Goal: Transaction & Acquisition: Purchase product/service

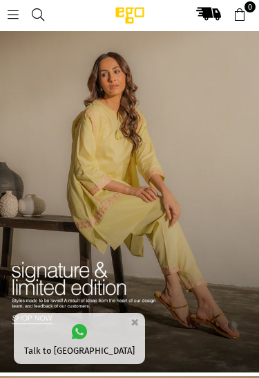
click at [10, 8] on icon at bounding box center [13, 14] width 12 height 12
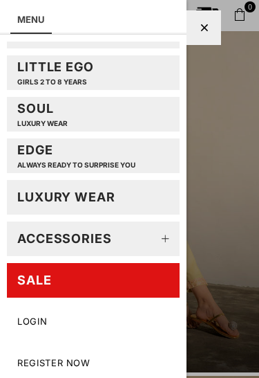
scroll to position [118, 0]
click at [110, 279] on link "SALE" at bounding box center [93, 280] width 173 height 35
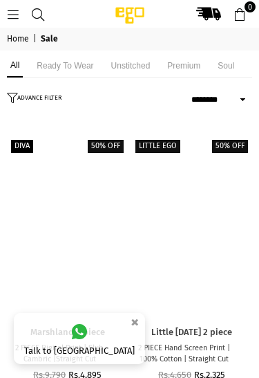
select select "******"
click at [135, 66] on li "Unstitched" at bounding box center [131, 66] width 46 height 24
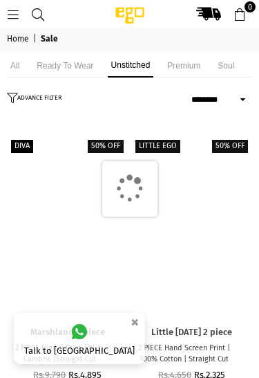
click at [138, 69] on li "Unstitched" at bounding box center [131, 66] width 46 height 24
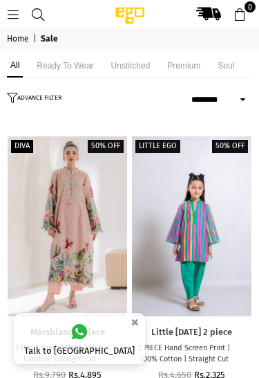
click at [127, 69] on li "Unstitched" at bounding box center [131, 66] width 46 height 24
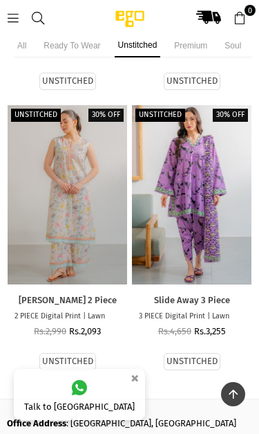
scroll to position [6628, 0]
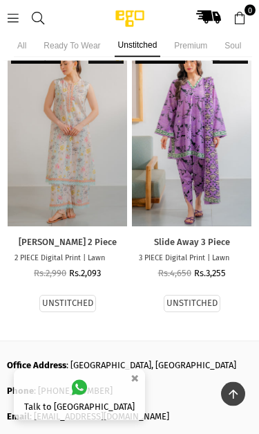
click at [17, 17] on icon at bounding box center [13, 18] width 12 height 12
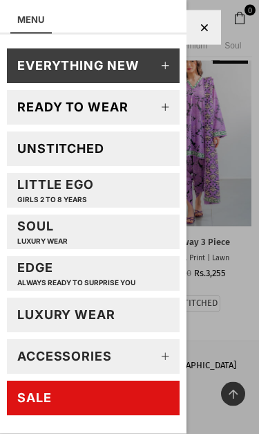
scroll to position [6628, 0]
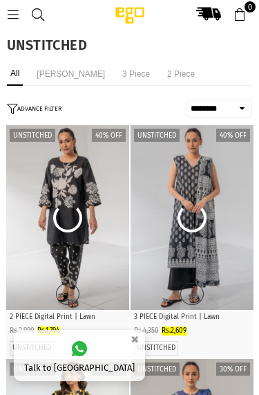
select select "******"
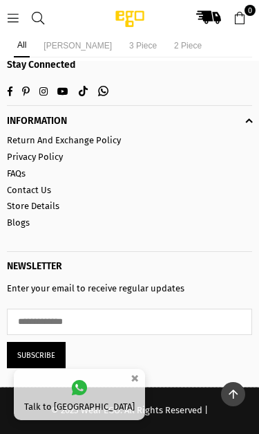
scroll to position [4987, 0]
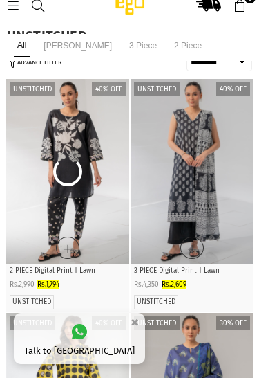
scroll to position [0, 0]
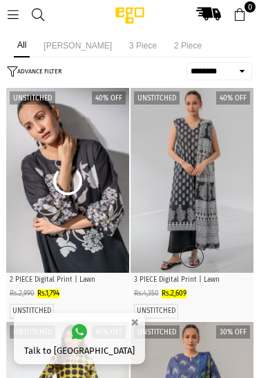
click at [96, 203] on img "2 / 5" at bounding box center [67, 180] width 123 height 185
